Goal: Find contact information: Find contact information

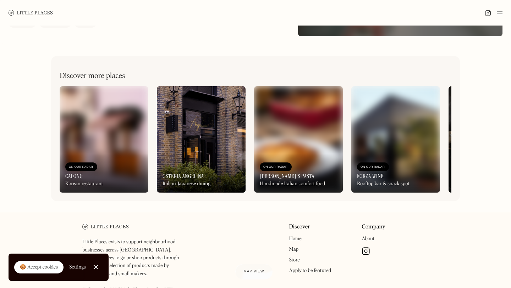
scroll to position [247, 0]
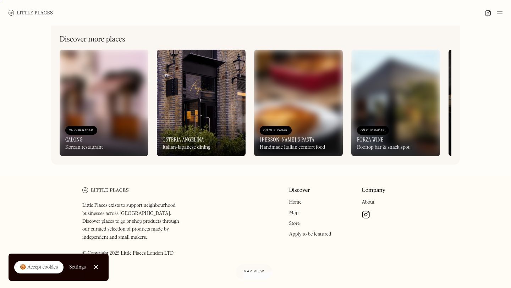
click at [364, 214] on img at bounding box center [366, 214] width 9 height 9
click at [371, 201] on link "About" at bounding box center [368, 202] width 13 height 5
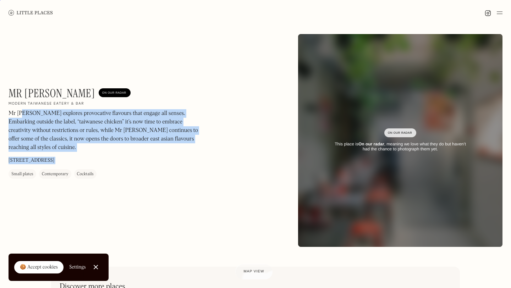
drag, startPoint x: 20, startPoint y: 113, endPoint x: 0, endPoint y: 112, distance: 19.6
click at [0, 112] on div "Mr Ji On Our Radar Modern Taiwanese eatery & bar Mr Ji explores provocative fla…" at bounding box center [255, 141] width 511 height 230
click at [48, 114] on p "Mr Ji explores provocative flavours that engage all senses. Embarking outside t…" at bounding box center [105, 130] width 192 height 43
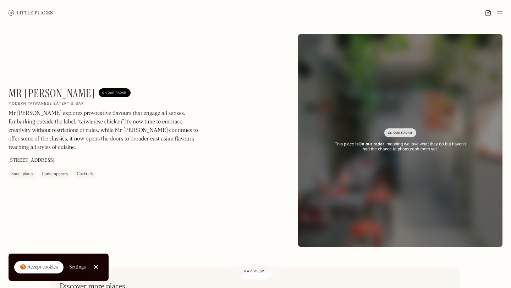
click at [39, 157] on p "63-65 Parkway, London NW1 7PP" at bounding box center [32, 160] width 46 height 7
copy p "63-65 Parkway, London NW1 7PP"
